Goal: Task Accomplishment & Management: Use online tool/utility

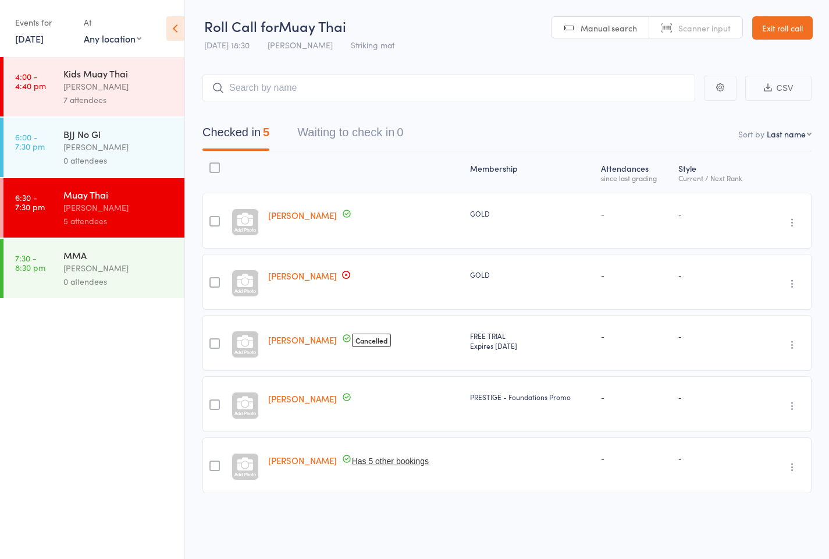
click at [44, 41] on link "5 Aug, 2025" at bounding box center [29, 38] width 29 height 13
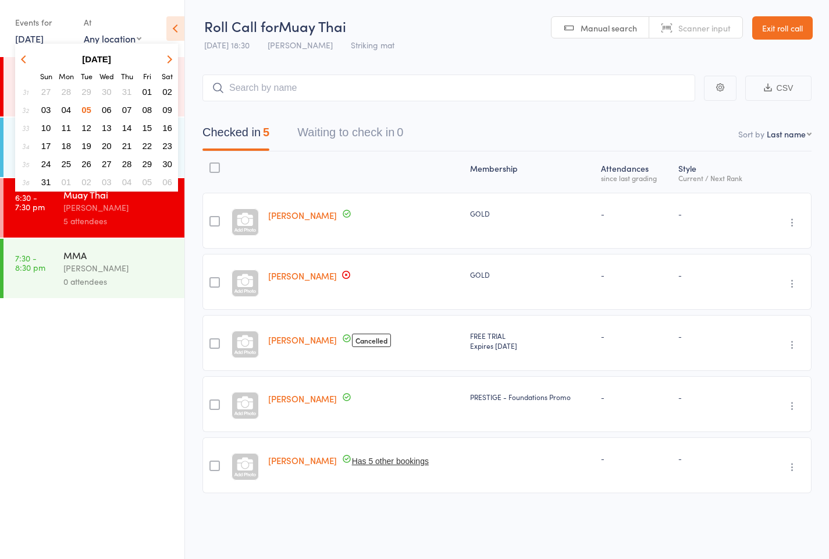
click at [82, 125] on span "12" at bounding box center [86, 128] width 10 height 10
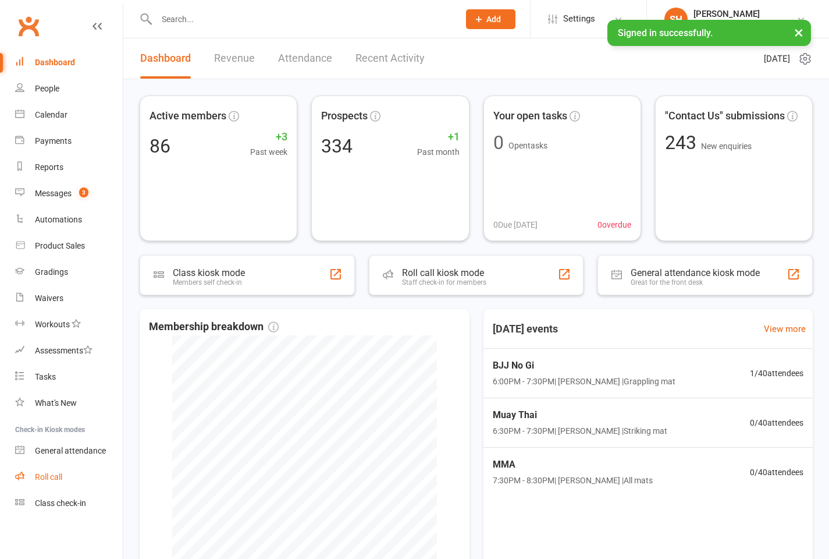
click at [65, 475] on link "Roll call" at bounding box center [69, 477] width 108 height 26
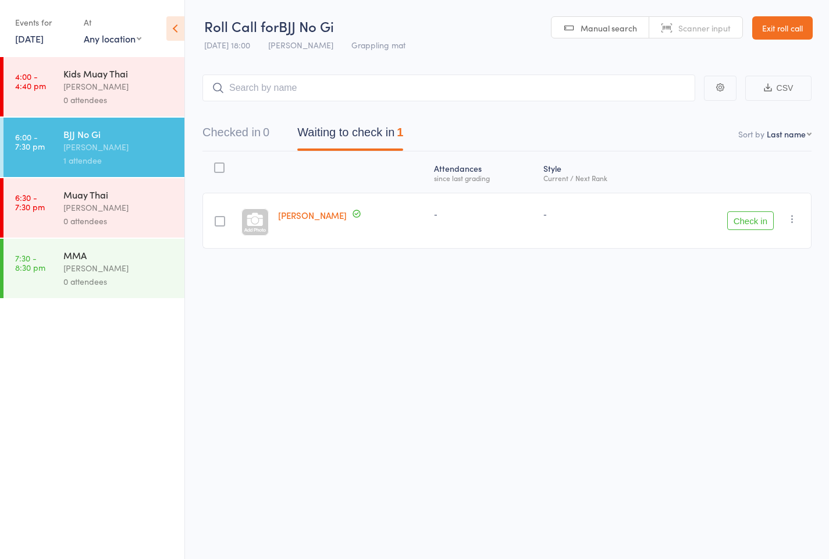
click at [253, 99] on input "search" at bounding box center [448, 87] width 493 height 27
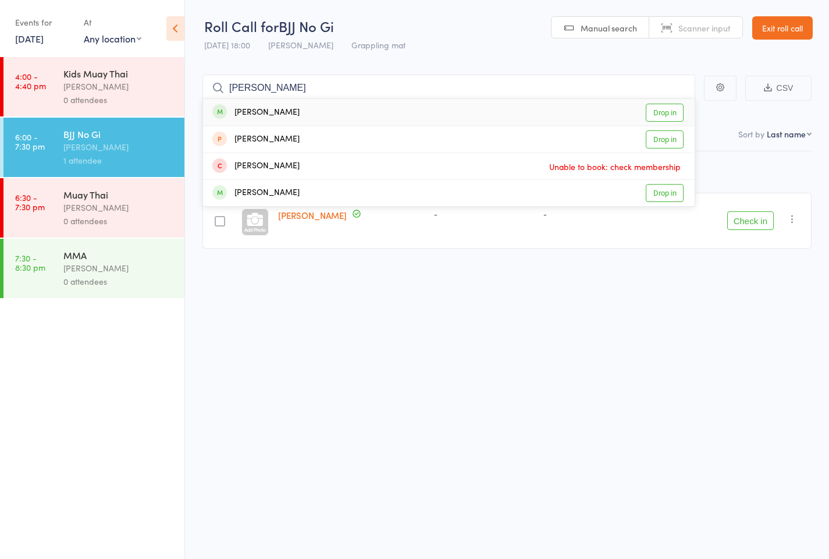
type input "[PERSON_NAME]"
click at [653, 115] on link "Drop in" at bounding box center [665, 113] width 38 height 18
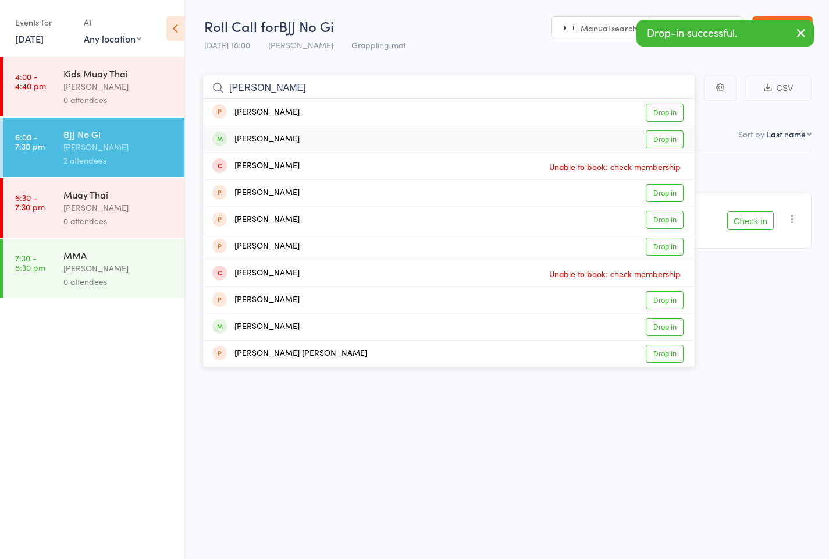
type input "[PERSON_NAME]"
click at [662, 140] on link "Drop in" at bounding box center [665, 139] width 38 height 18
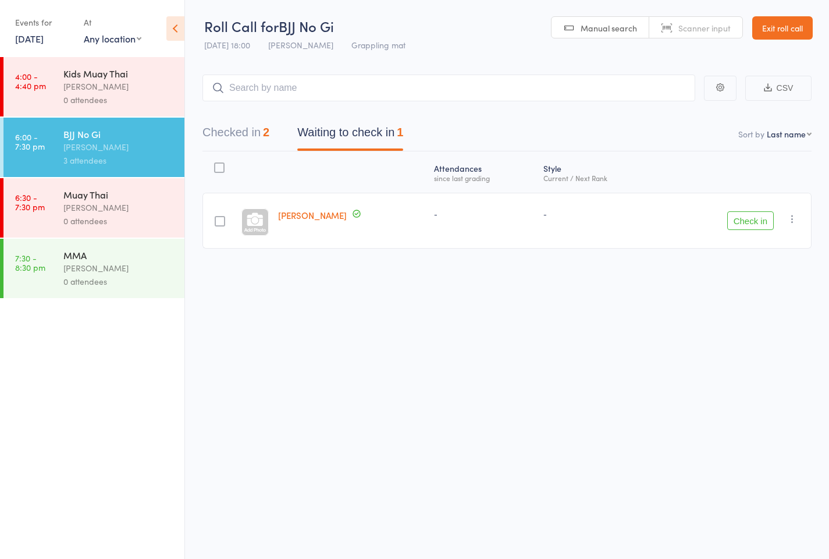
click at [743, 222] on button "Check in" at bounding box center [750, 220] width 47 height 19
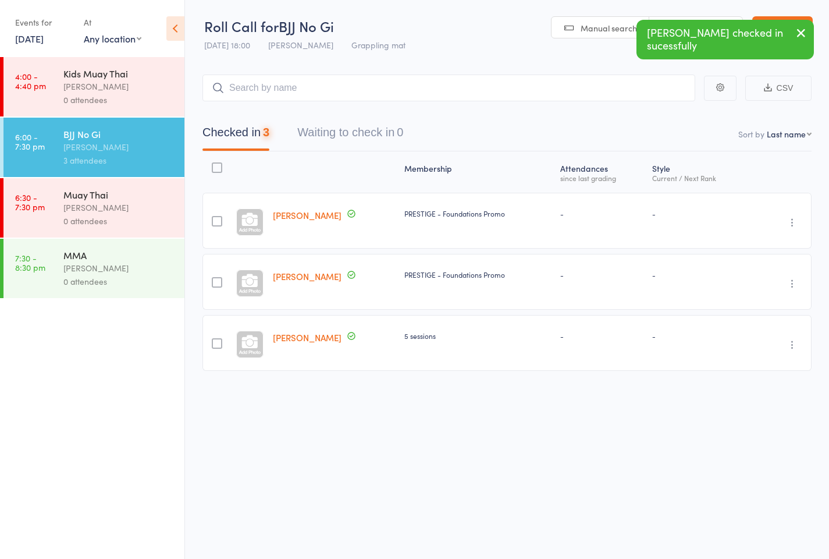
click at [257, 148] on button "Checked in 3" at bounding box center [235, 135] width 67 height 31
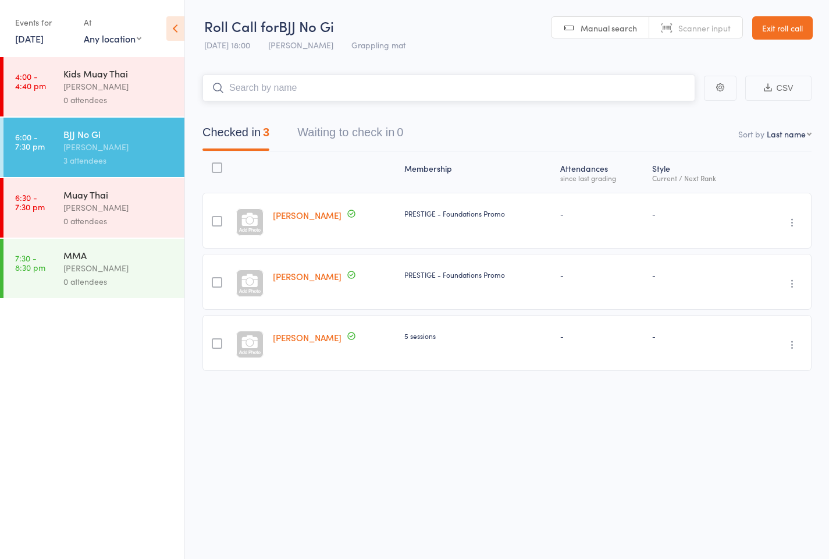
click at [344, 101] on input "search" at bounding box center [448, 87] width 493 height 27
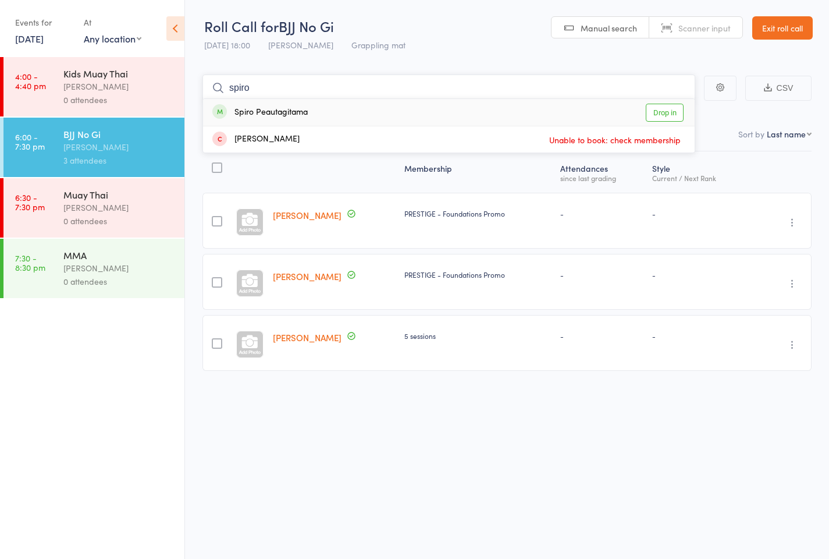
type input "spiro"
click at [663, 112] on link "Drop in" at bounding box center [665, 113] width 38 height 18
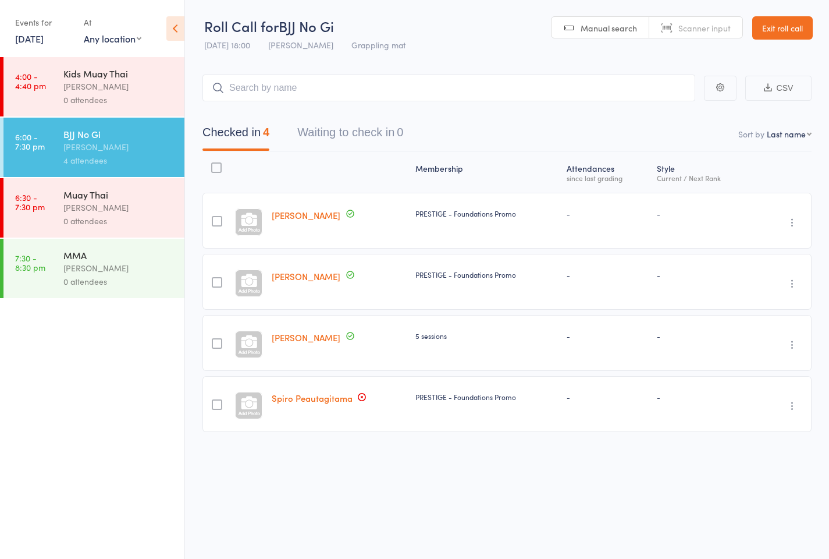
click at [102, 209] on div "[PERSON_NAME]" at bounding box center [118, 207] width 111 height 13
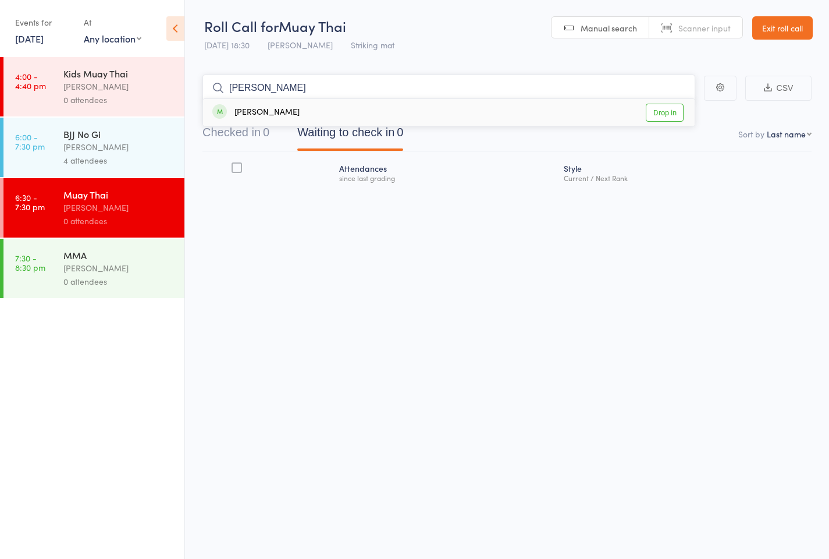
type input "[PERSON_NAME]"
click at [661, 116] on link "Drop in" at bounding box center [665, 113] width 38 height 18
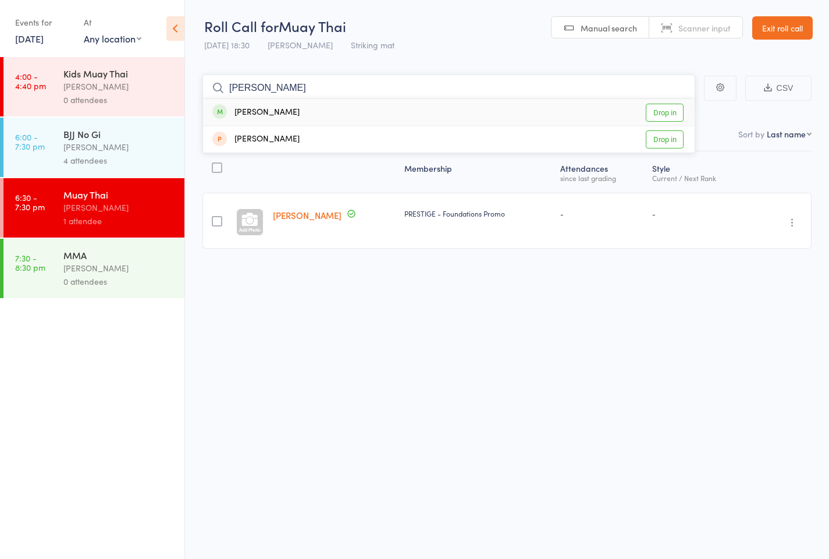
type input "[PERSON_NAME]"
click at [669, 116] on link "Drop in" at bounding box center [665, 113] width 38 height 18
